Goal: Complete application form

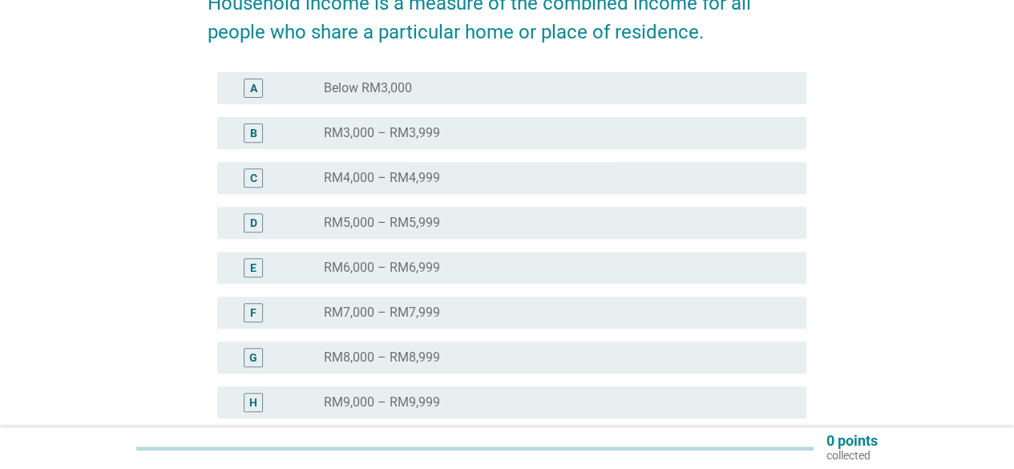
scroll to position [321, 0]
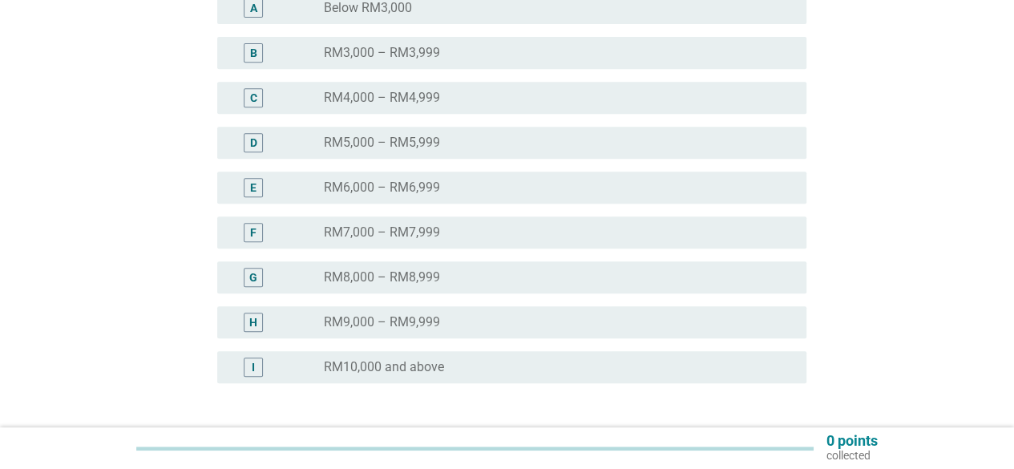
click at [459, 374] on div "radio_button_unchecked RM10,000 and above" at bounding box center [552, 367] width 457 height 16
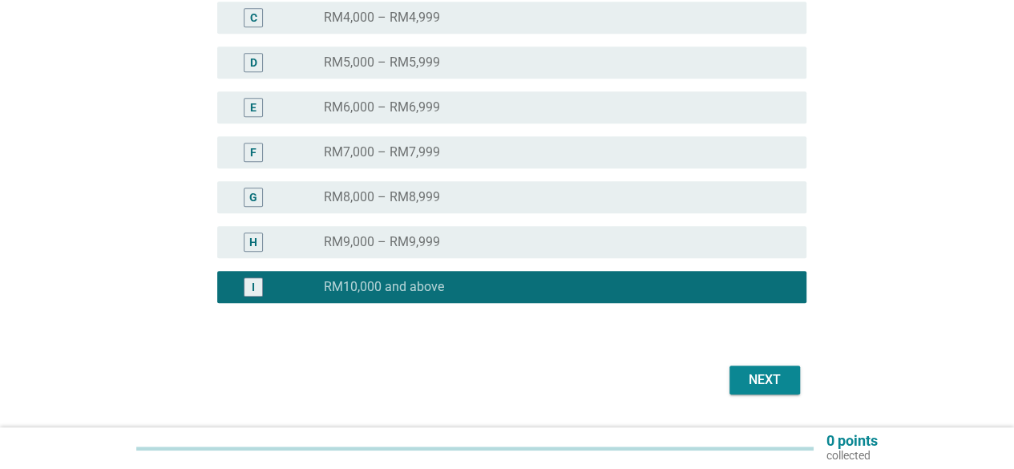
scroll to position [444, 0]
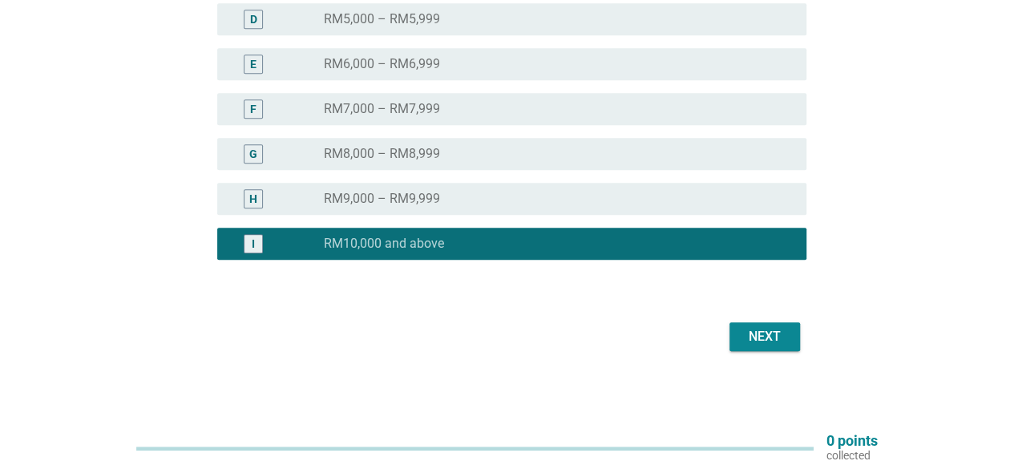
click at [776, 345] on div "Next" at bounding box center [764, 336] width 45 height 19
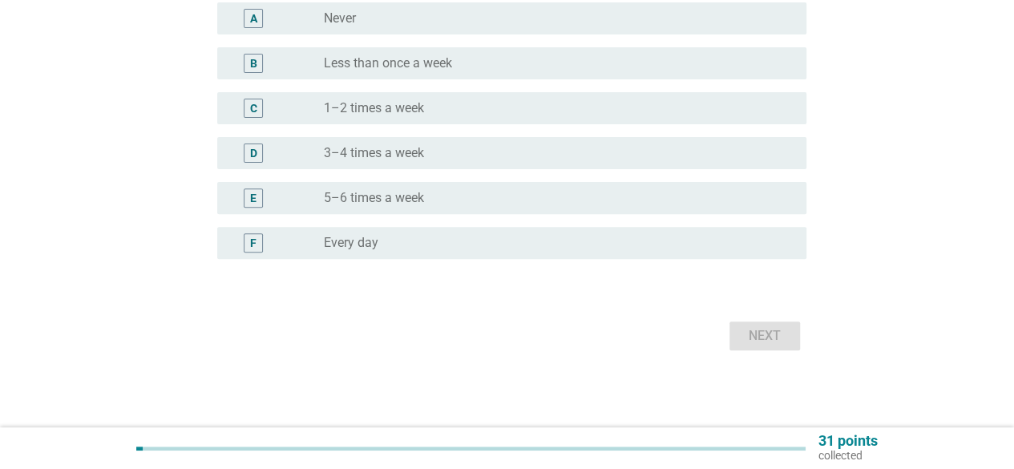
scroll to position [0, 0]
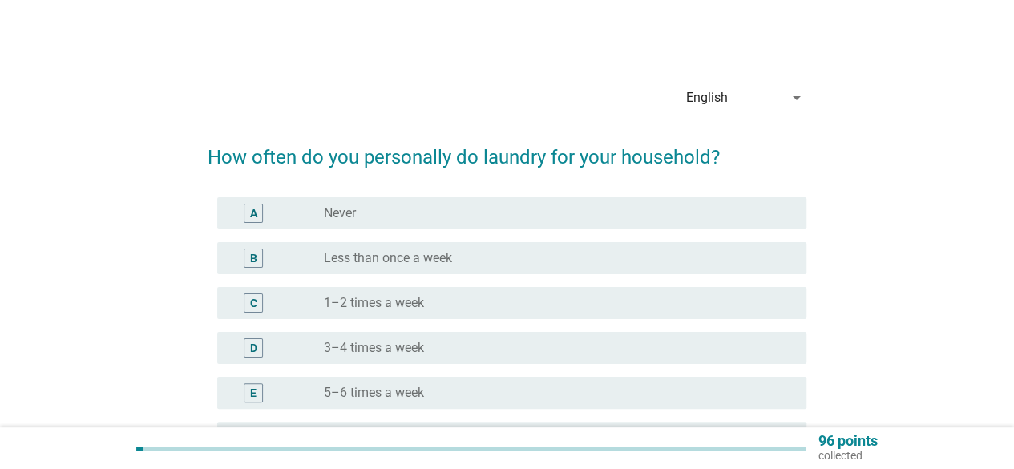
click at [492, 305] on div "radio_button_unchecked 1–2 times a week" at bounding box center [552, 303] width 457 height 16
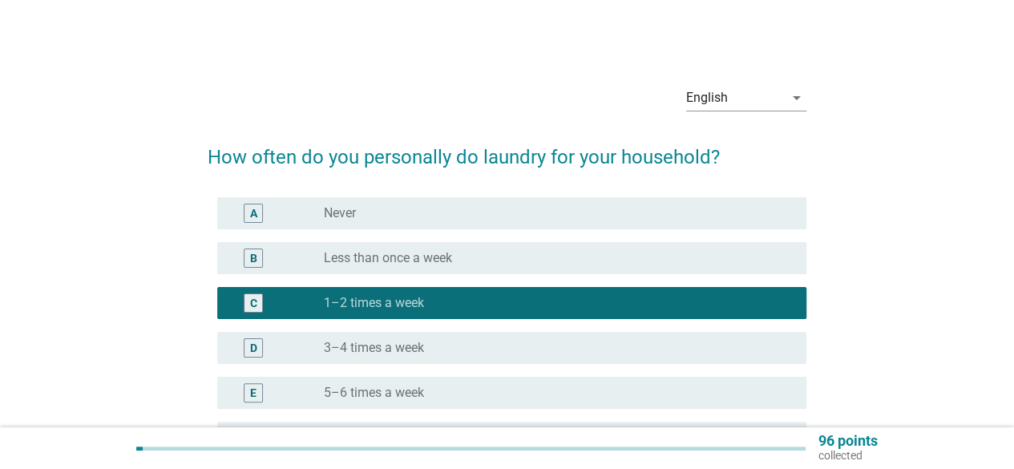
scroll to position [160, 0]
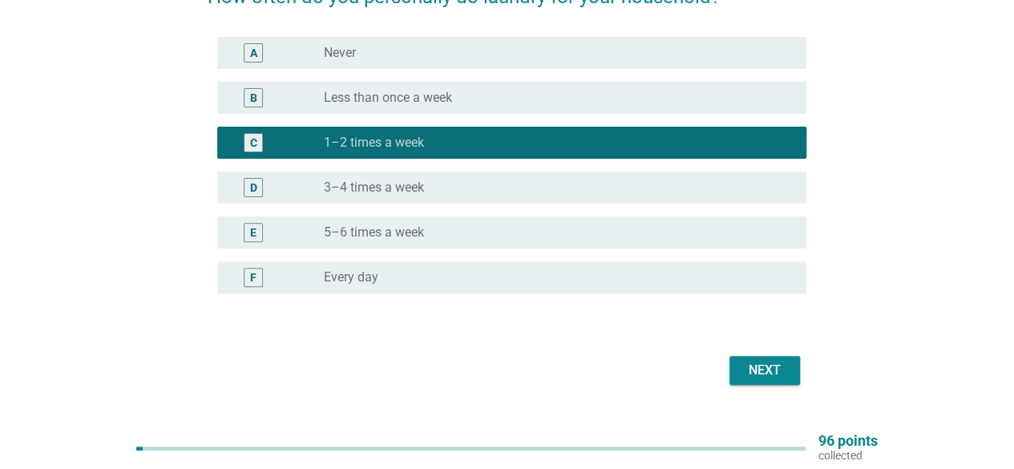
click at [750, 376] on div "Next" at bounding box center [764, 370] width 45 height 19
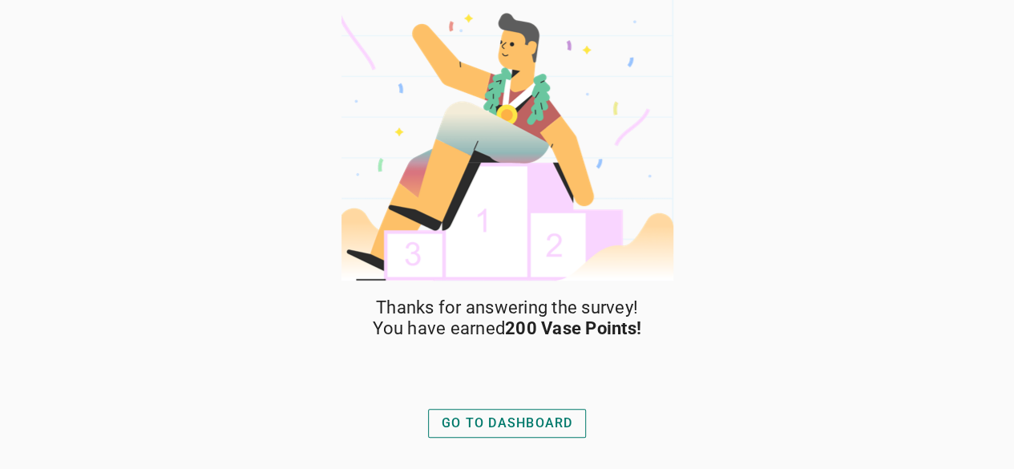
click at [501, 426] on div "GO TO DASHBOARD" at bounding box center [507, 423] width 131 height 19
